Goal: Communication & Community: Answer question/provide support

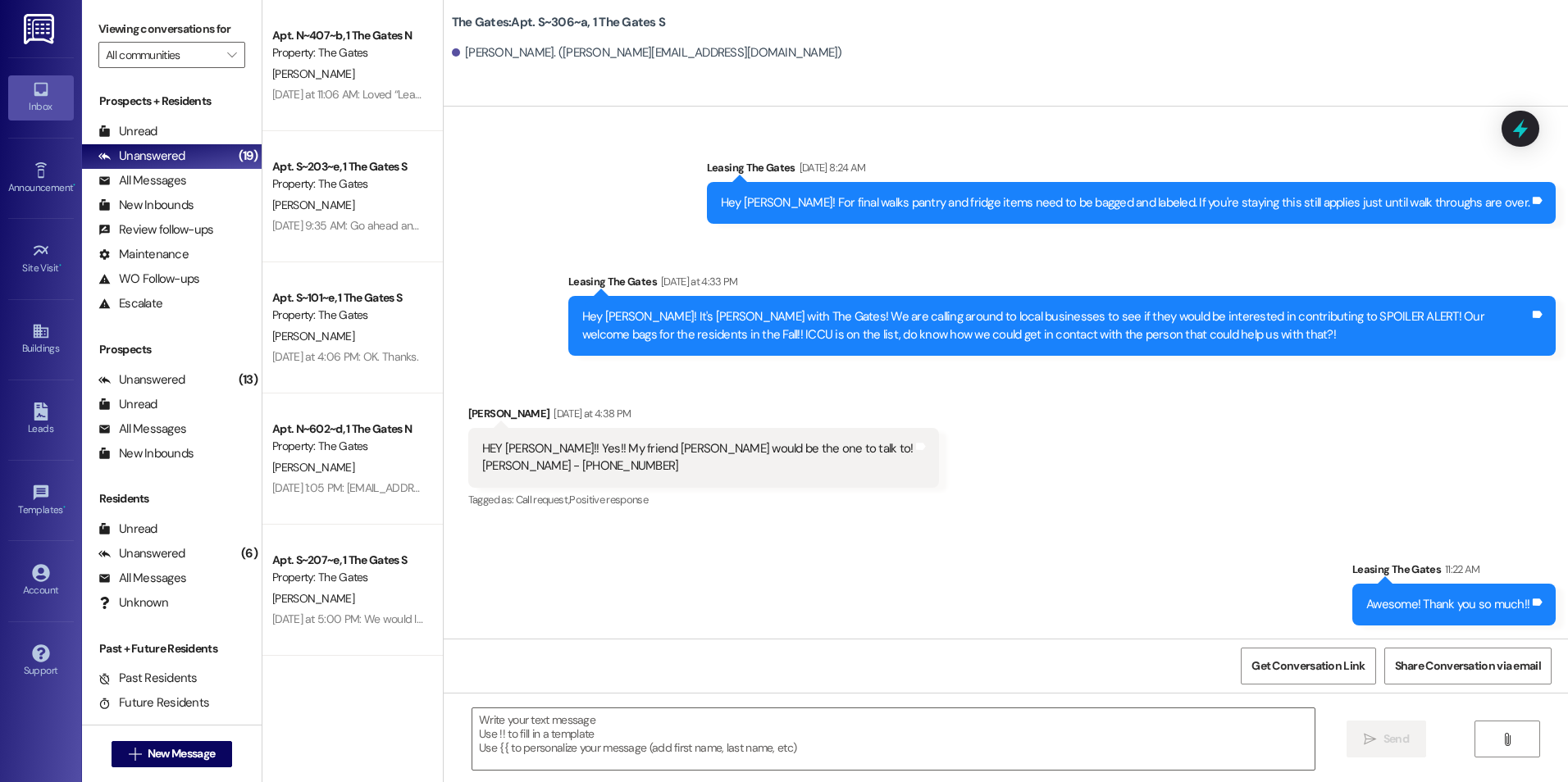
scroll to position [55250, 0]
click at [122, 126] on div "Unread" at bounding box center [128, 131] width 59 height 17
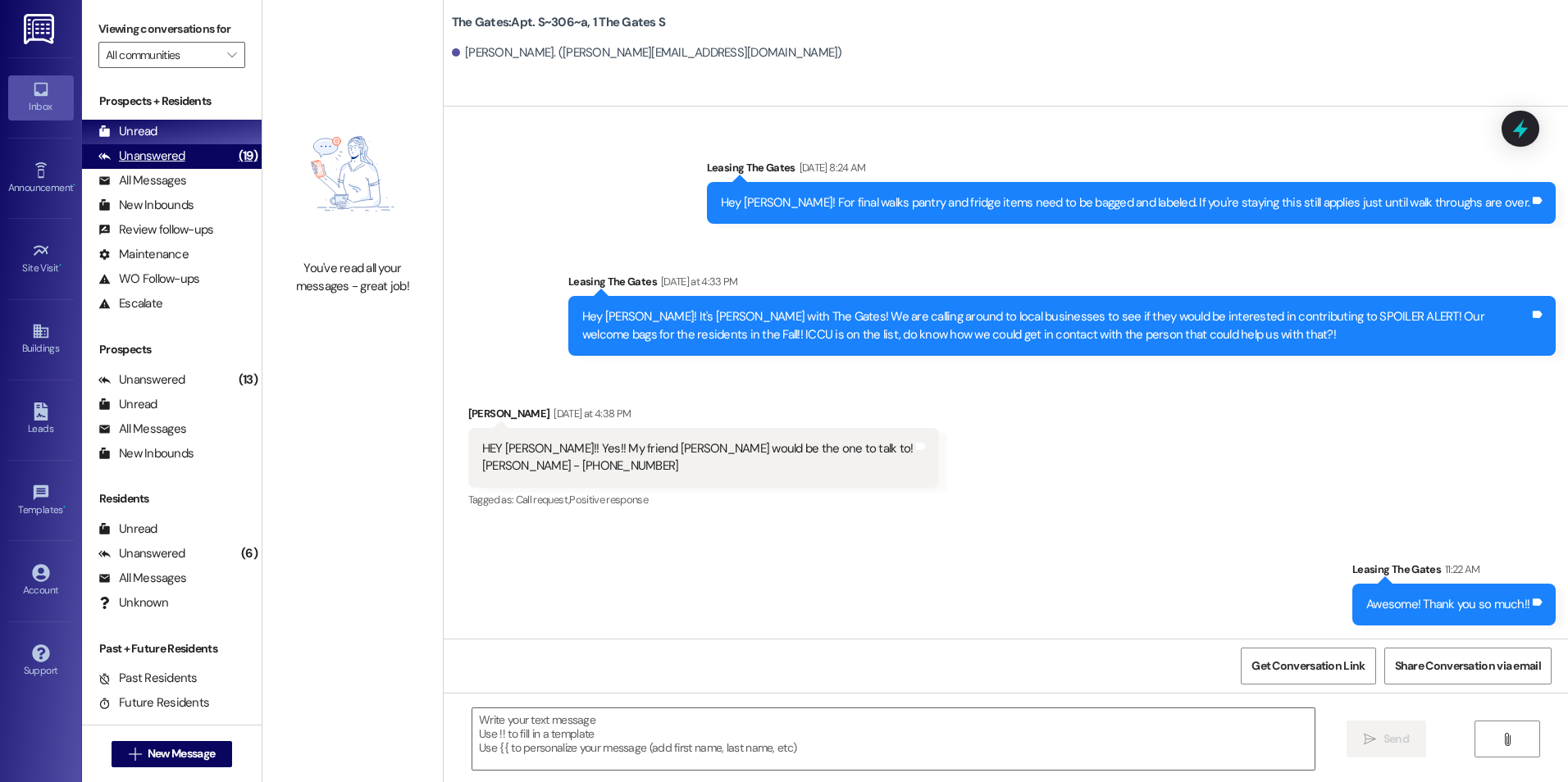
click at [141, 146] on div "Unanswered (19)" at bounding box center [172, 157] width 180 height 25
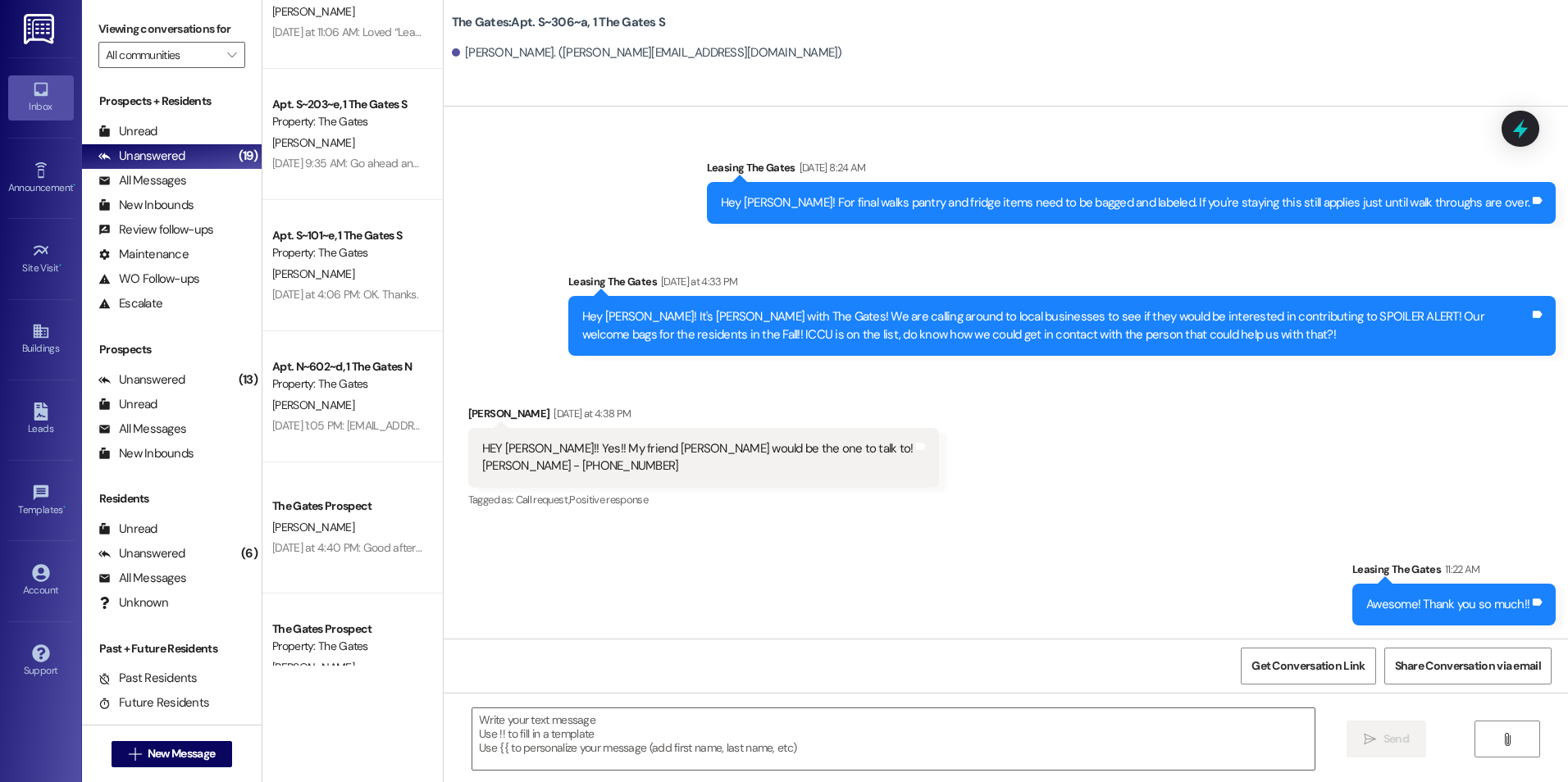
scroll to position [0, 0]
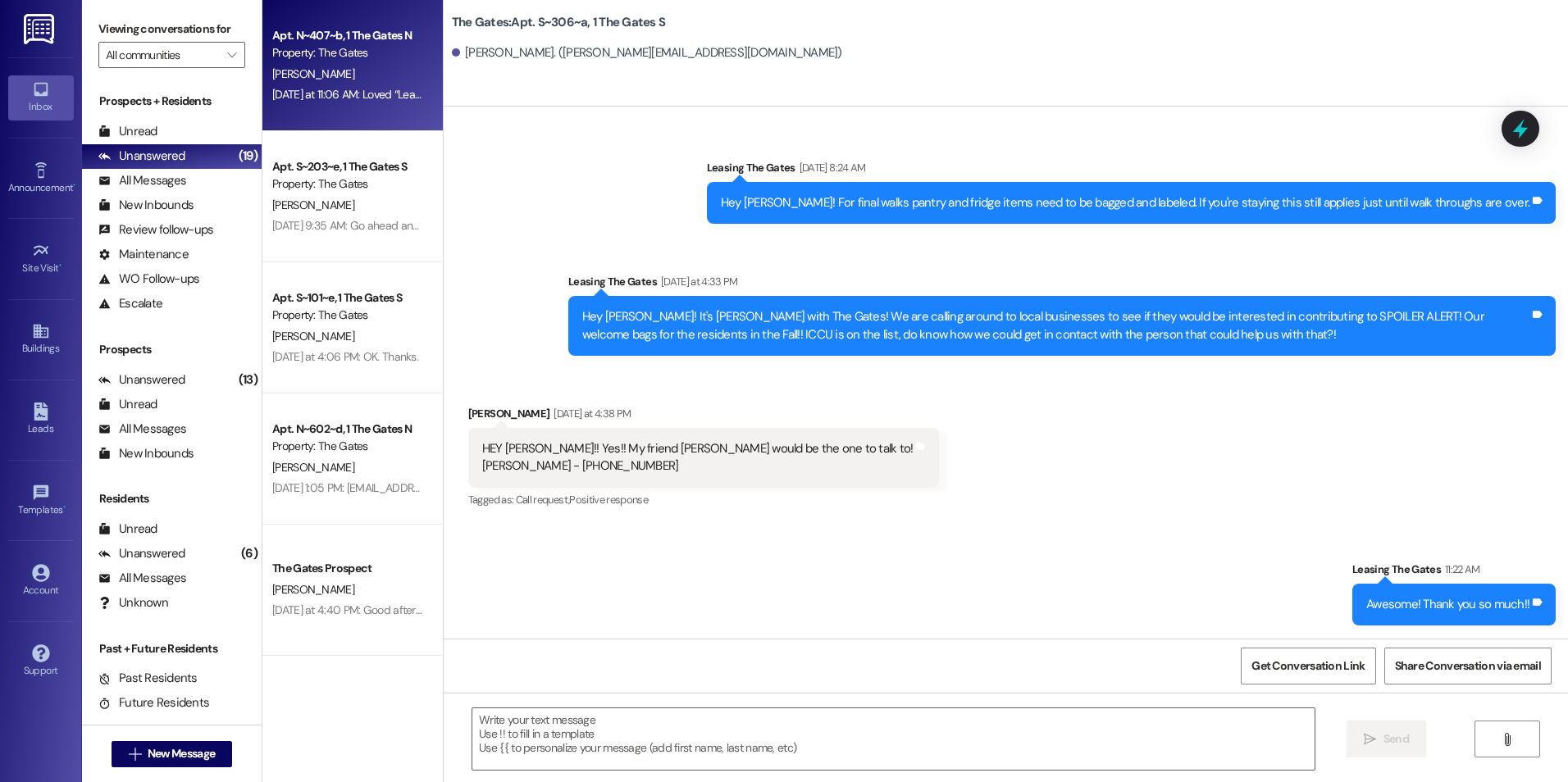
click at [313, 112] on div "Apt. N~407~b, 1 The Gates N Property: The Gates [PERSON_NAME] [DATE] at 11:06 A…" at bounding box center [352, 66] width 181 height 131
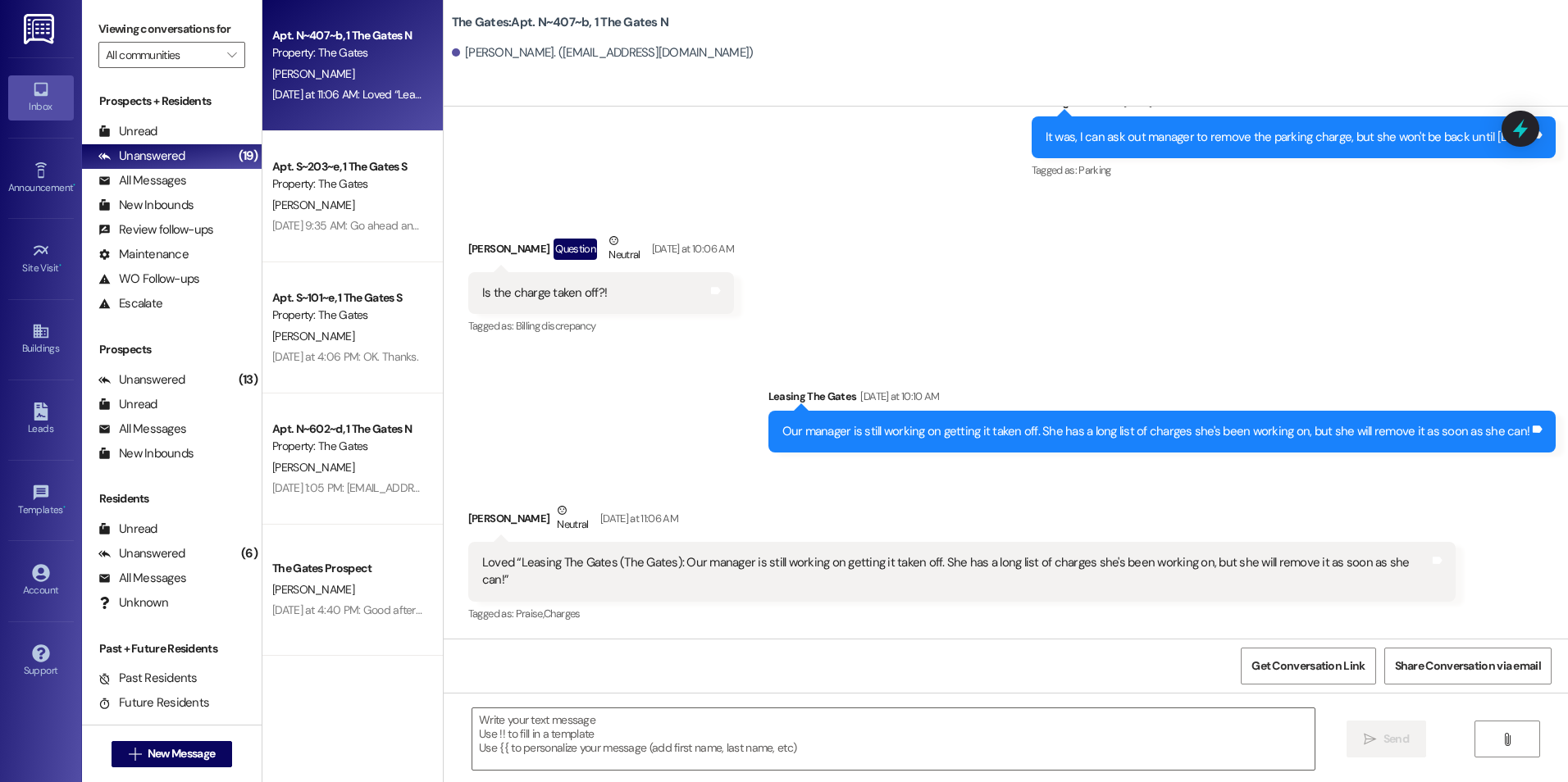
scroll to position [22365, 0]
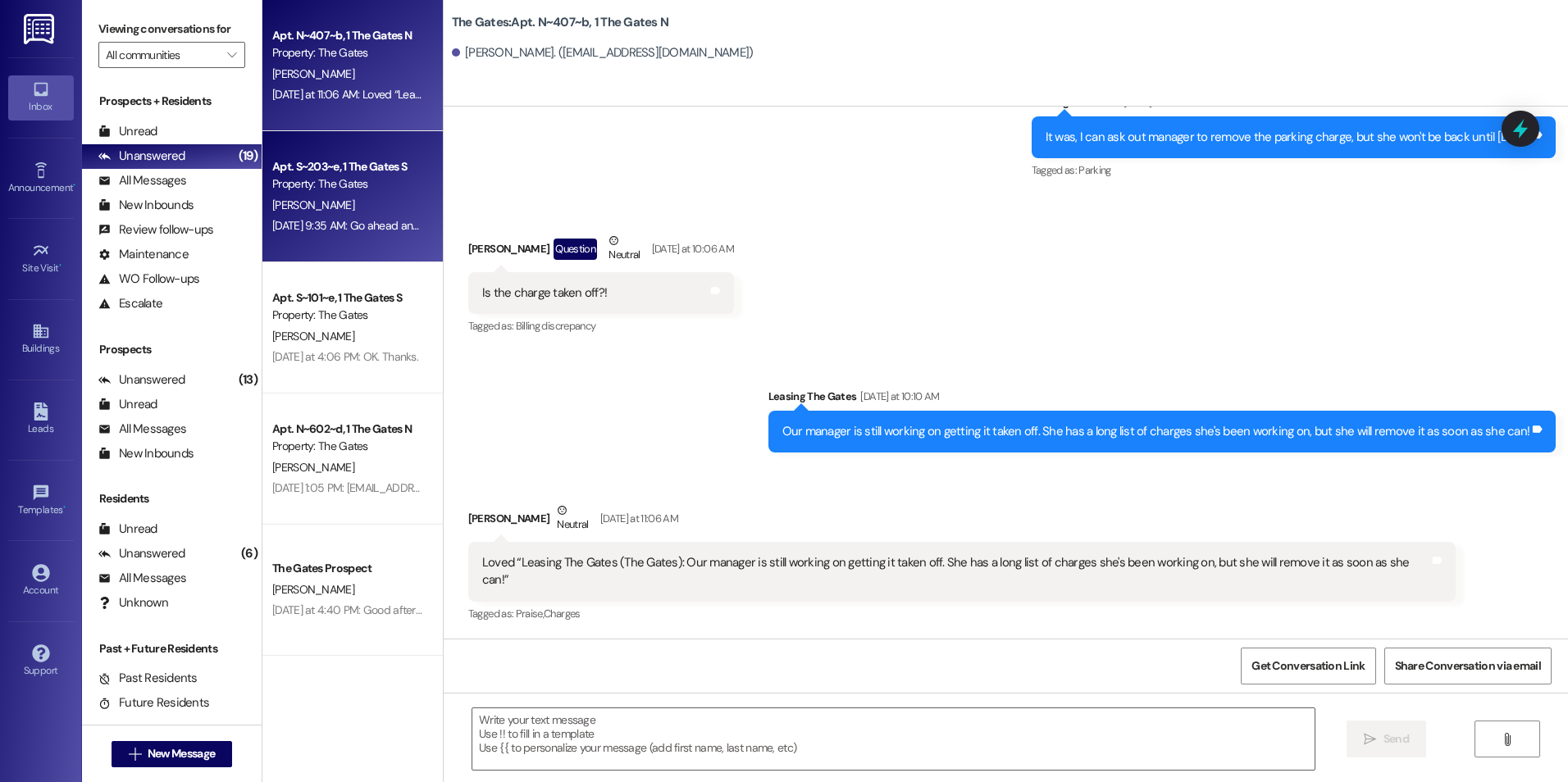
click at [379, 216] on div "[DATE] 9:35 AM: Go ahead and sell it [DATE] 9:35 AM: Go ahead and sell it" at bounding box center [347, 226] width 155 height 21
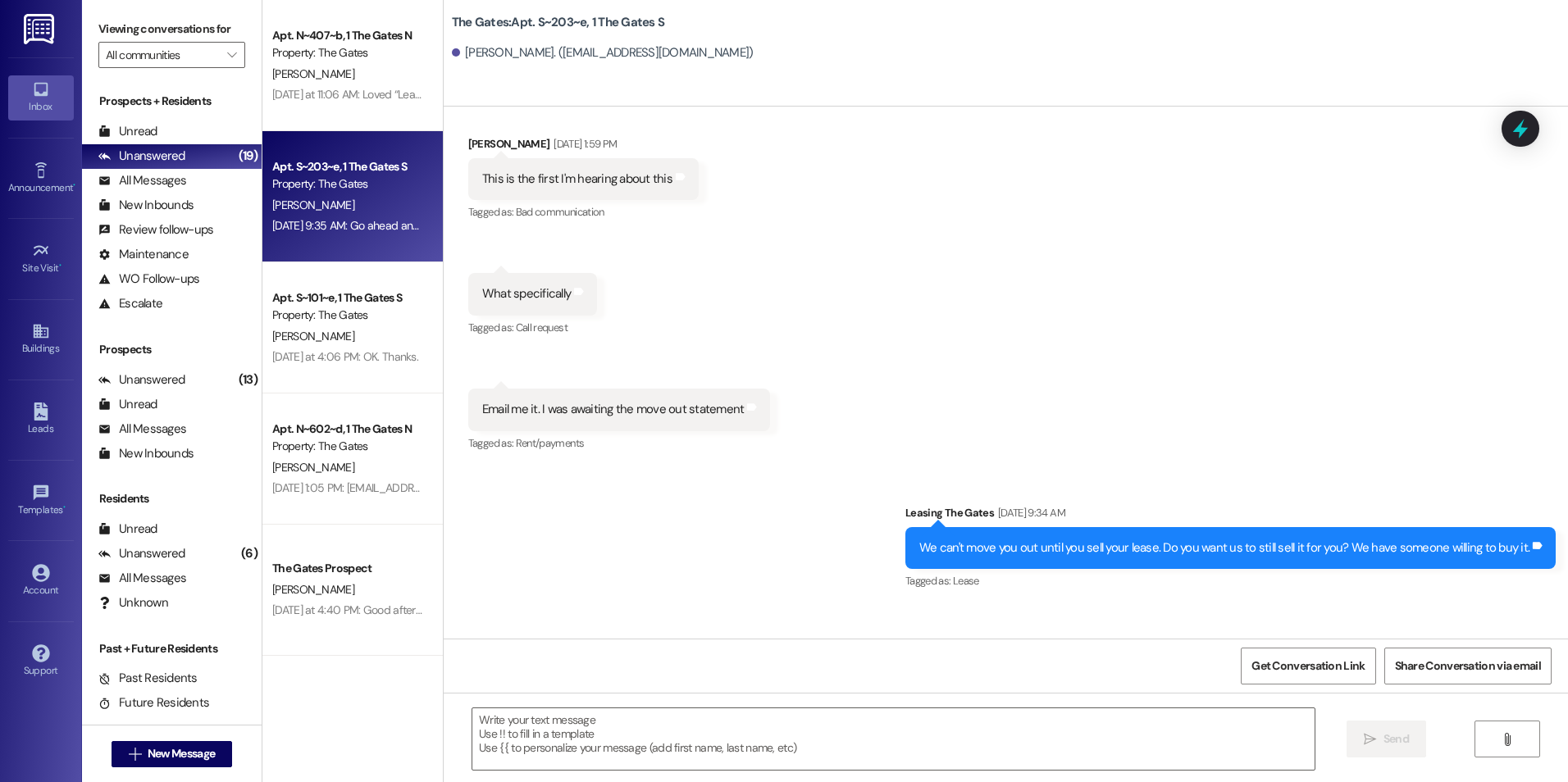
scroll to position [83083, 0]
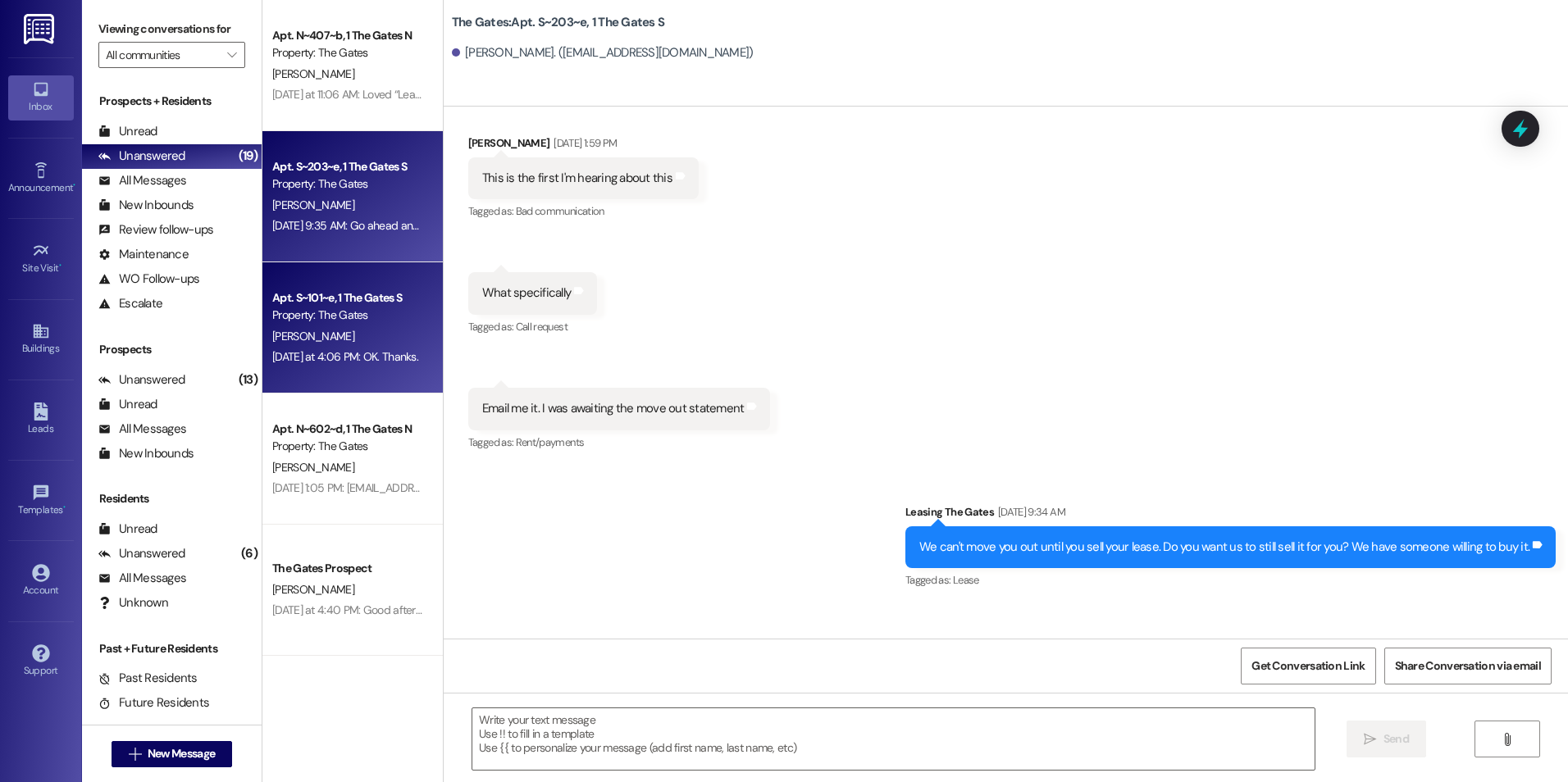
click at [386, 349] on div "[DATE] at 4:06 PM: OK. Thanks. [DATE] at 4:06 PM: OK. Thanks." at bounding box center [345, 356] width 146 height 15
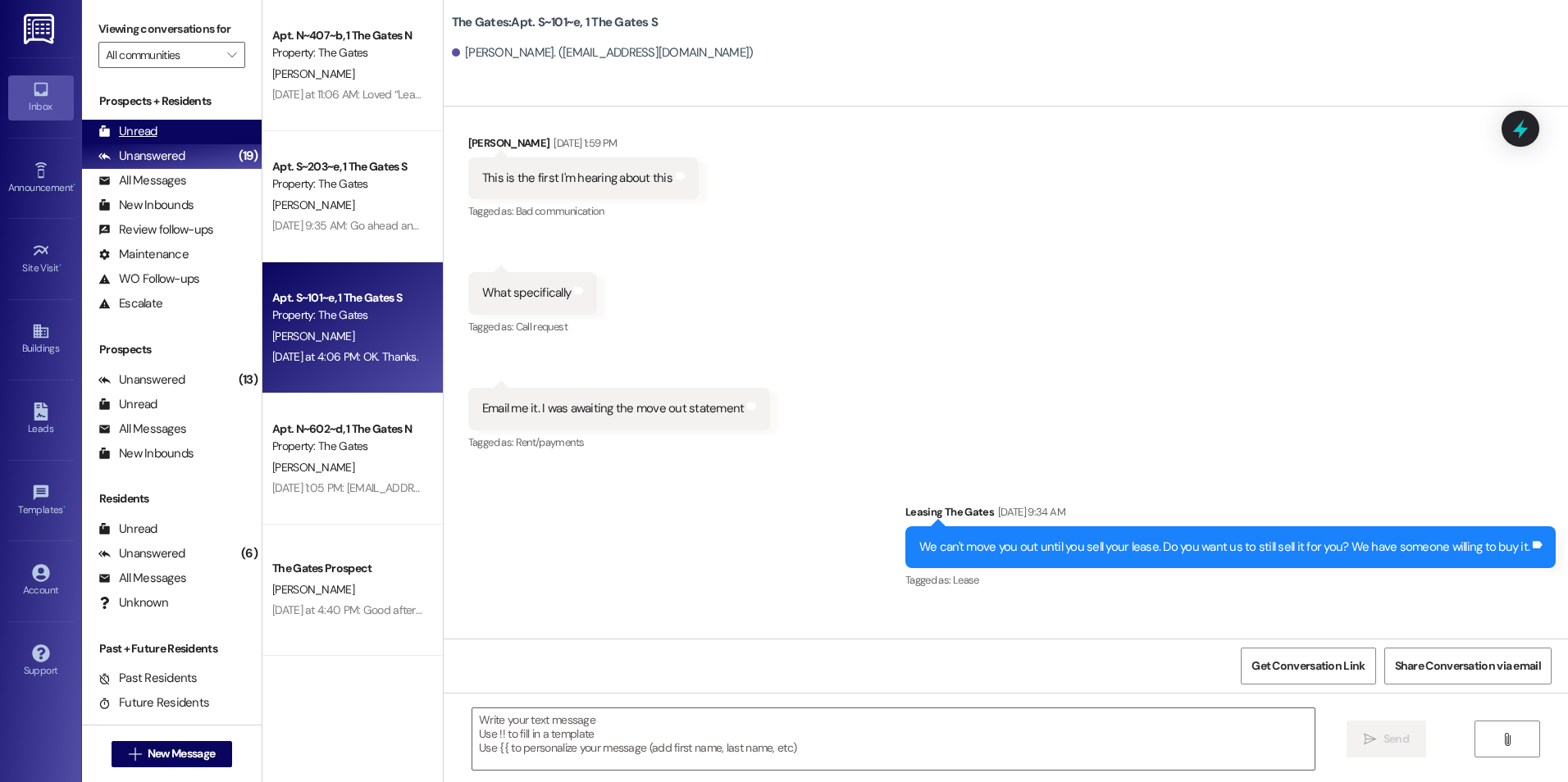
click at [173, 126] on div "Unread (0)" at bounding box center [172, 132] width 180 height 25
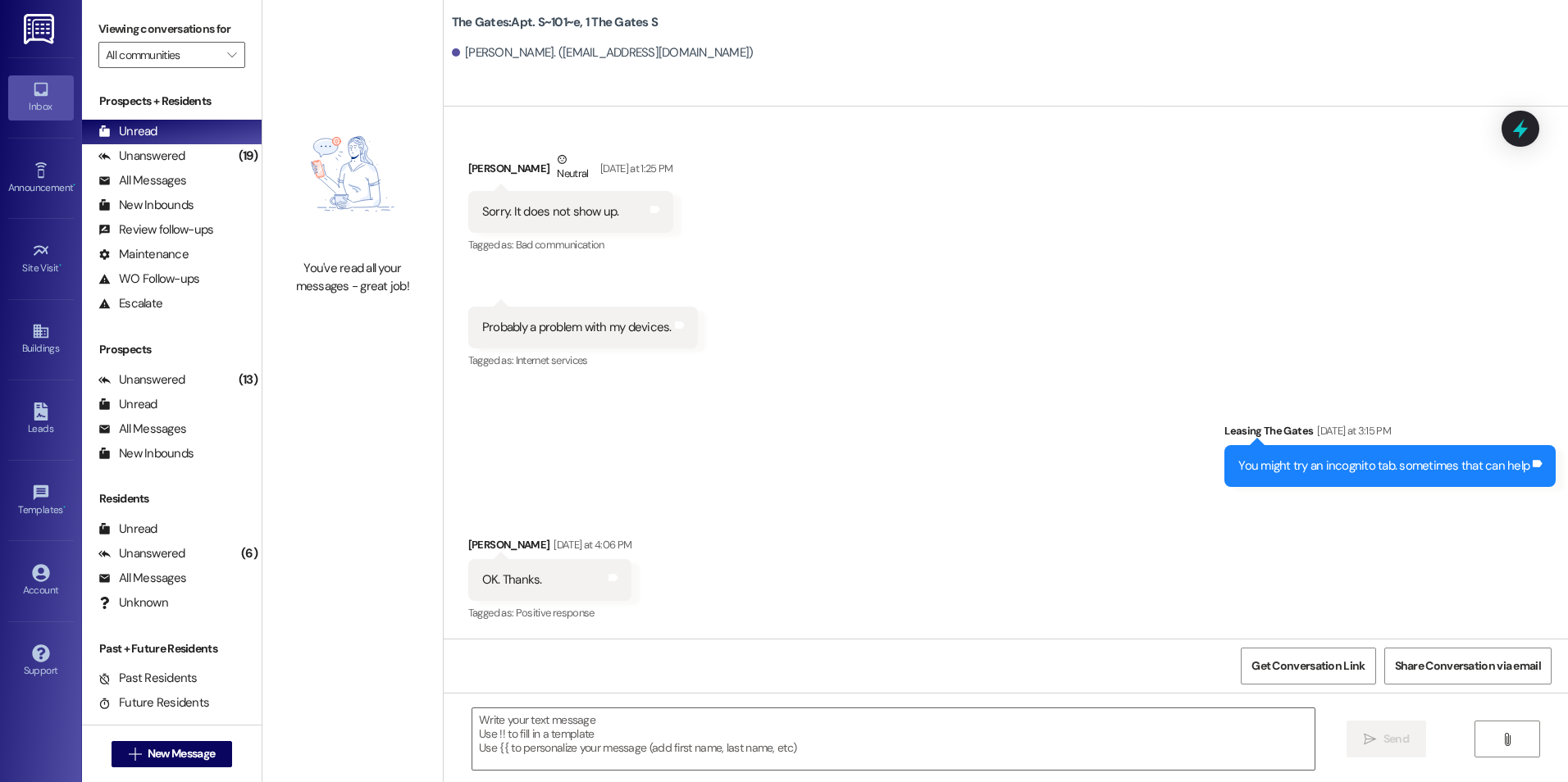
scroll to position [15535, 0]
click at [144, 168] on div "Unanswered (19)" at bounding box center [172, 157] width 180 height 25
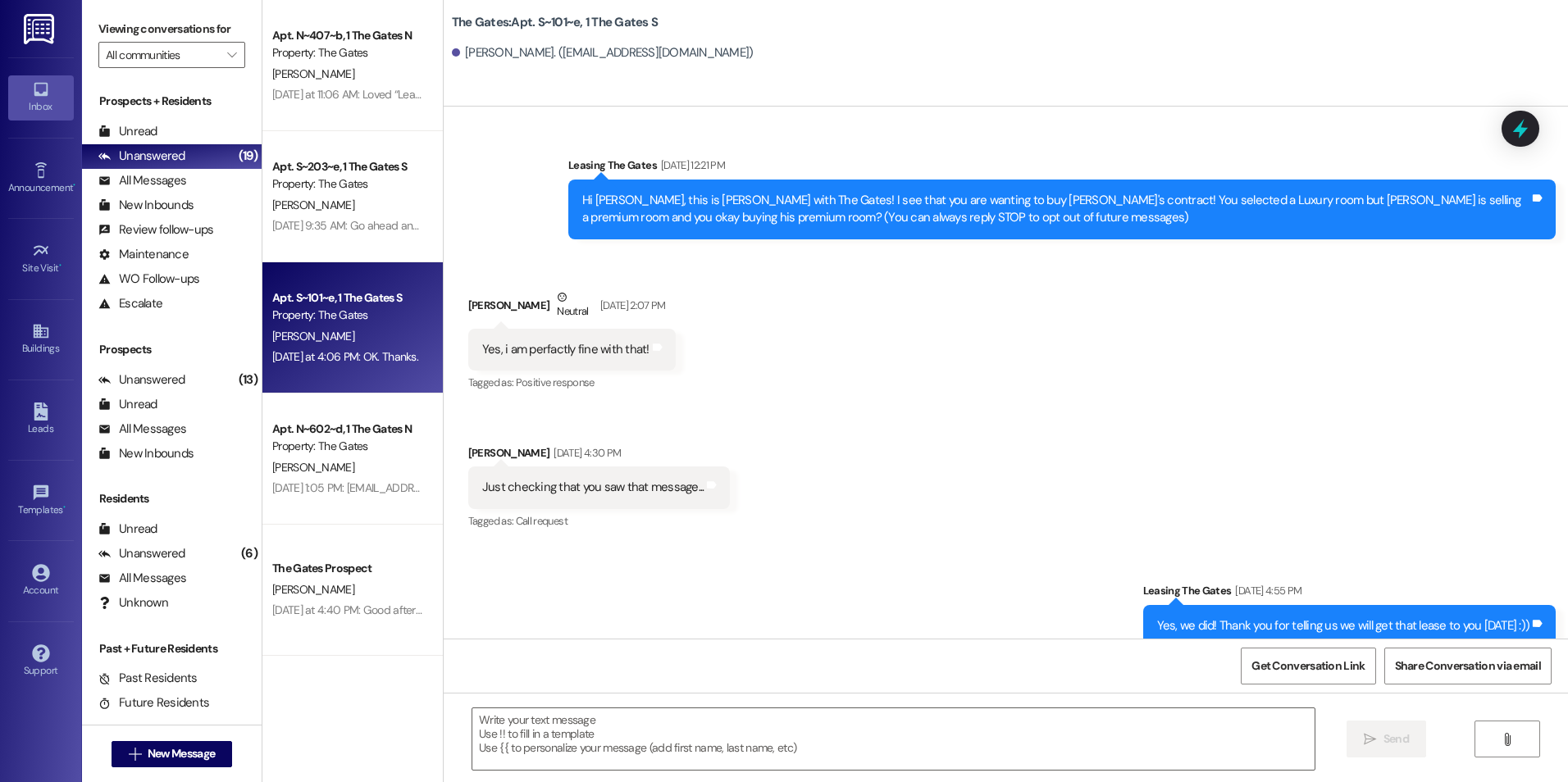
scroll to position [15534, 0]
